Goal: Information Seeking & Learning: Learn about a topic

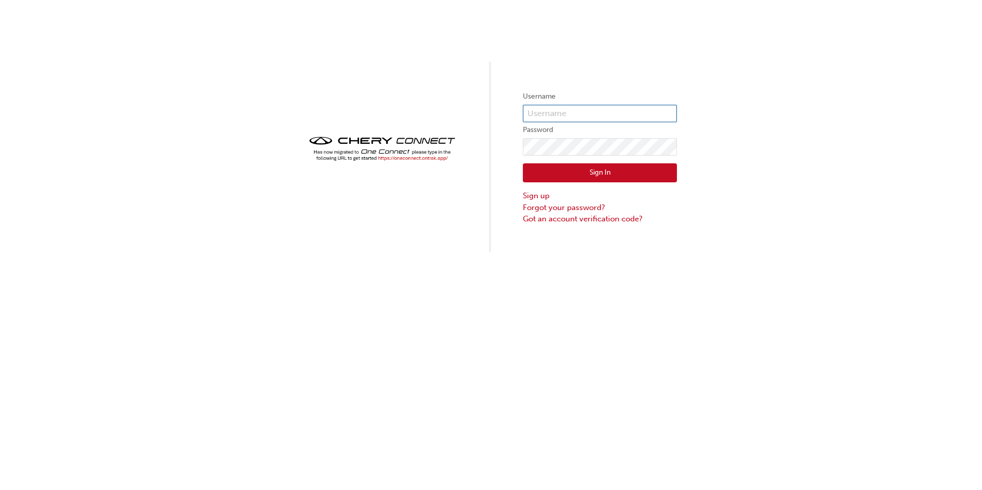
type input "CHAU0140"
click at [607, 168] on button "Sign In" at bounding box center [600, 173] width 154 height 20
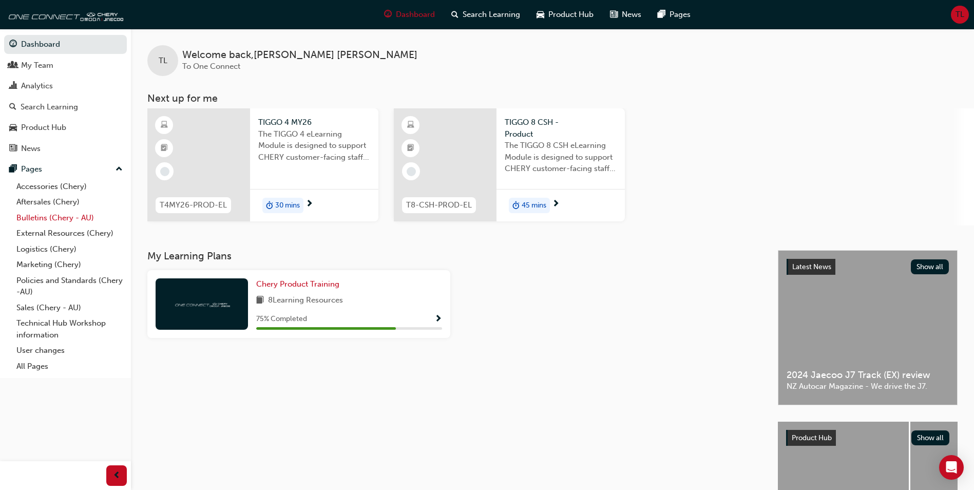
click at [94, 215] on link "Bulletins (Chery - AU)" at bounding box center [69, 218] width 115 height 16
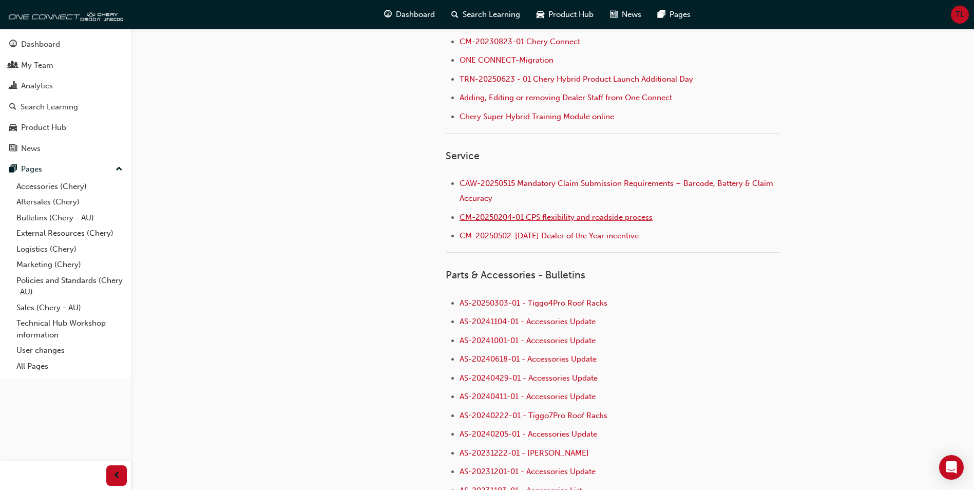
scroll to position [514, 0]
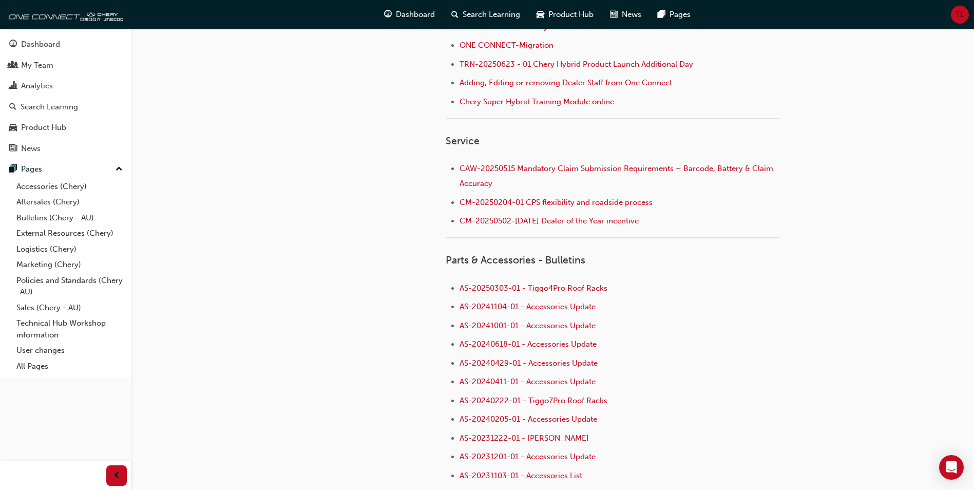
click at [584, 304] on span "AS-20241104-01 - Accessories Update" at bounding box center [528, 306] width 136 height 9
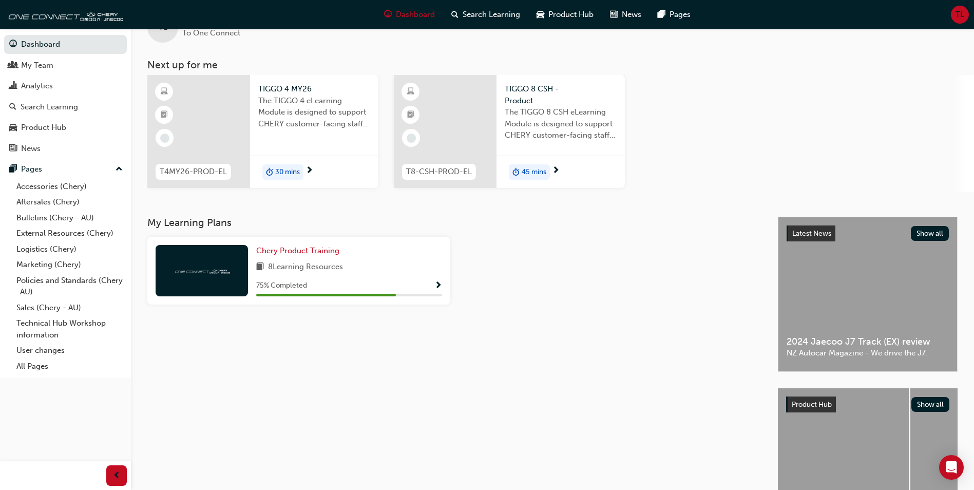
scroll to position [51, 0]
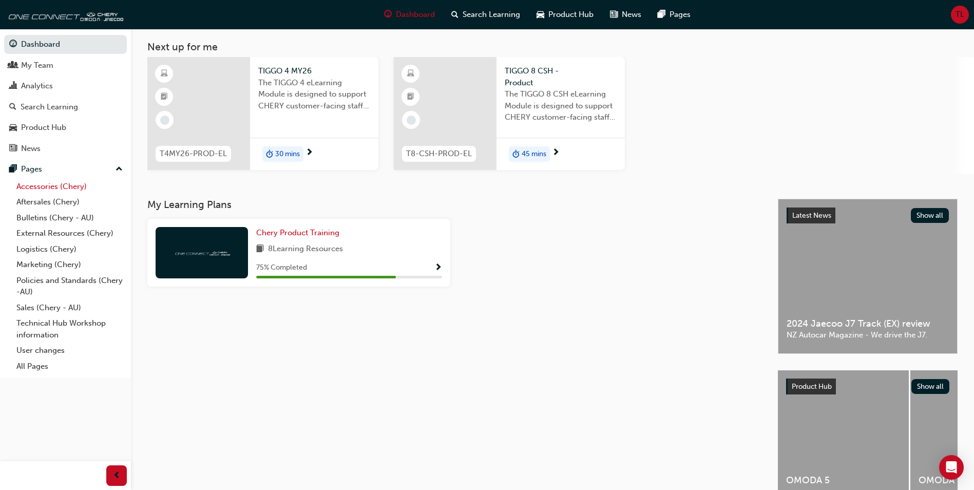
click at [59, 191] on link "Accessories (Chery)" at bounding box center [69, 187] width 115 height 16
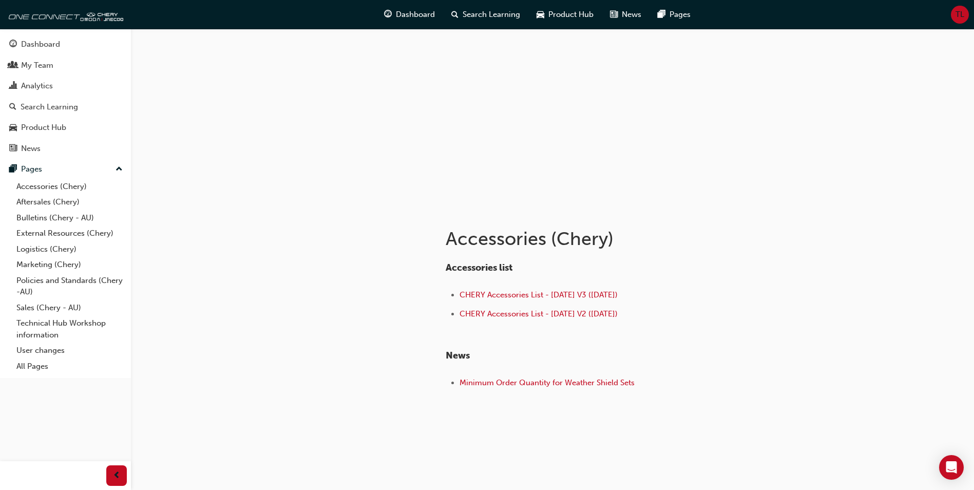
scroll to position [28, 0]
click at [557, 298] on span "CHERY Accessories List - Aug 25 V3 (18.08.25)" at bounding box center [539, 294] width 158 height 9
